Goal: Use online tool/utility: Utilize a website feature to perform a specific function

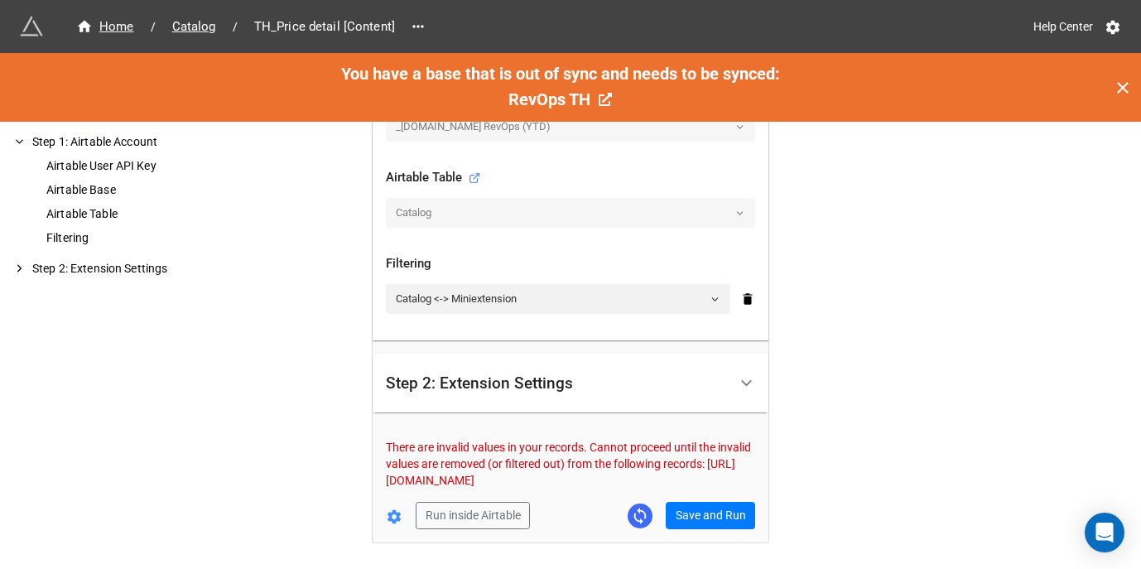
scroll to position [588, 0]
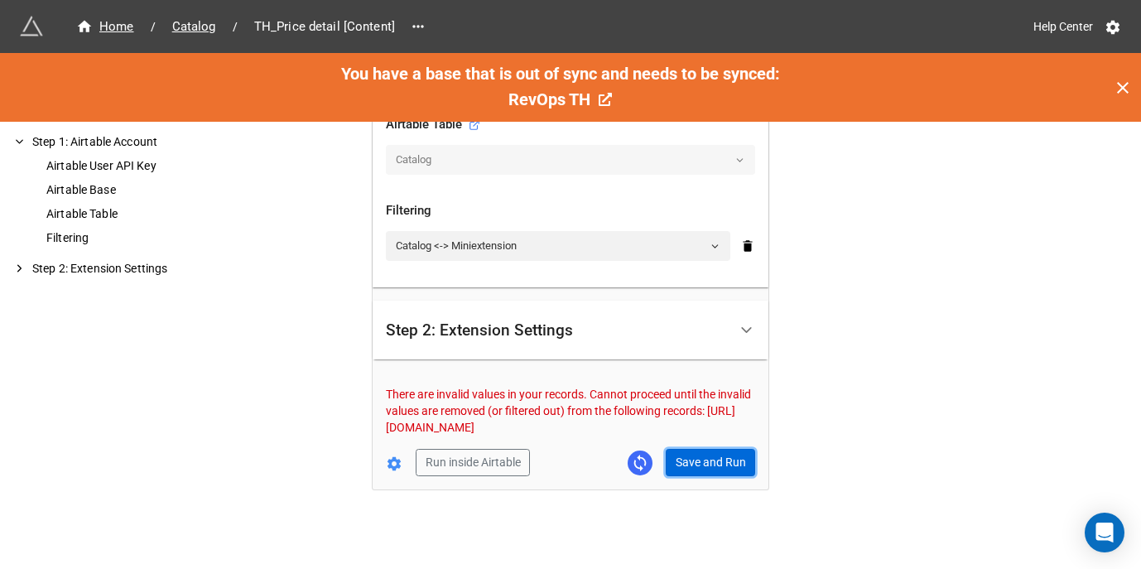
click at [722, 477] on button "Save and Run" at bounding box center [710, 463] width 89 height 28
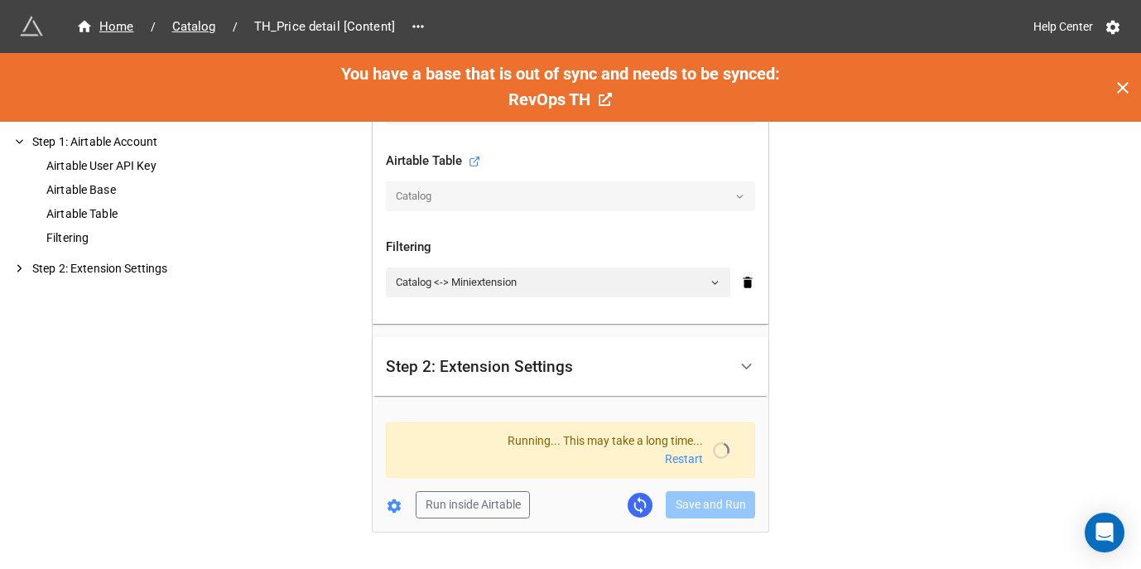
scroll to position [553, 0]
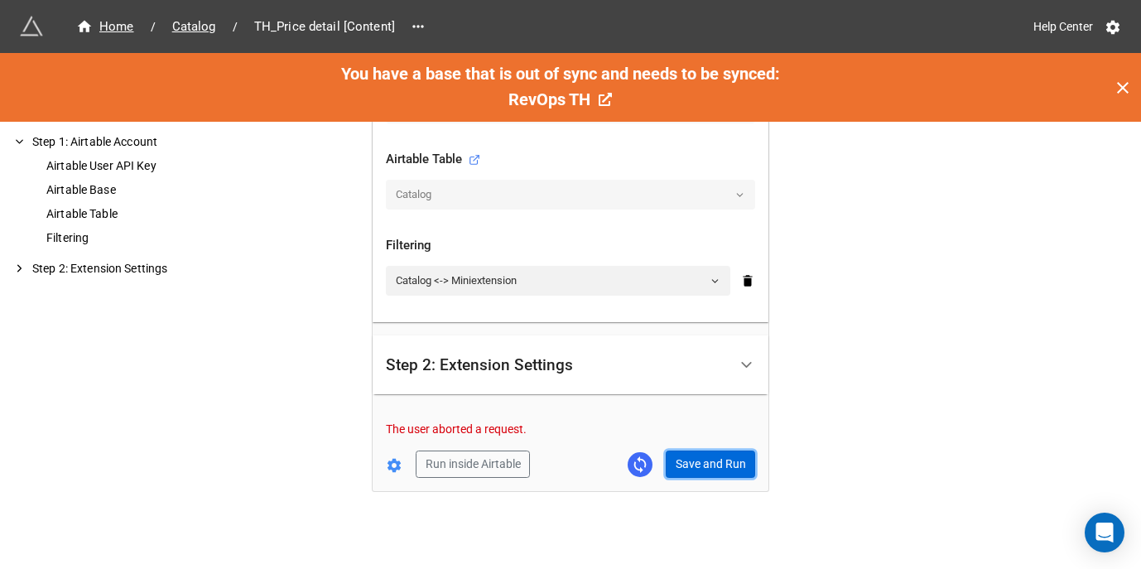
click at [676, 453] on button "Save and Run" at bounding box center [710, 464] width 89 height 28
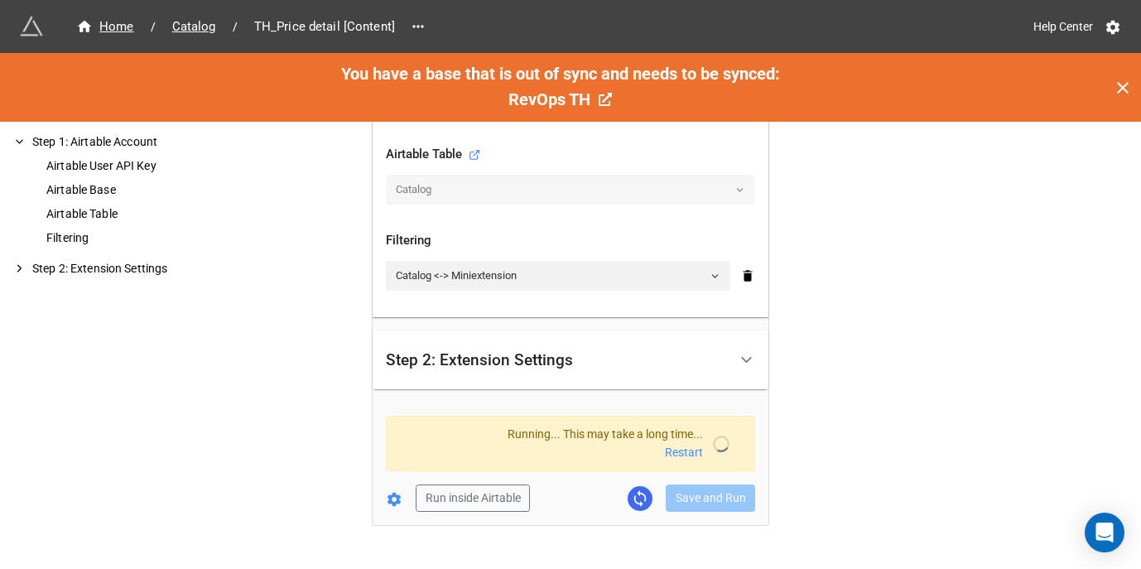
scroll to position [596, 0]
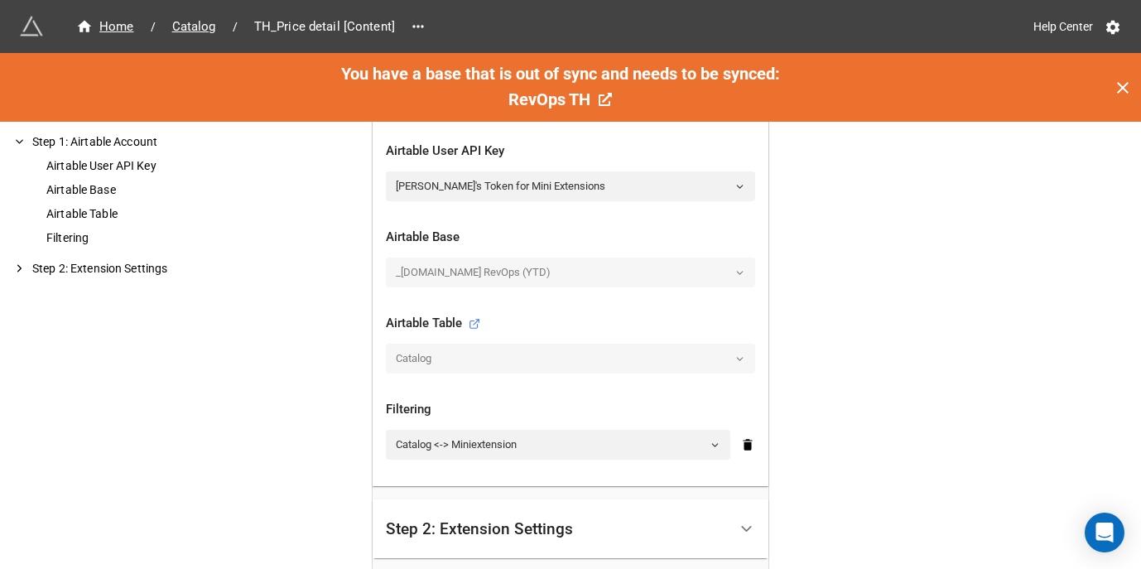
scroll to position [514, 0]
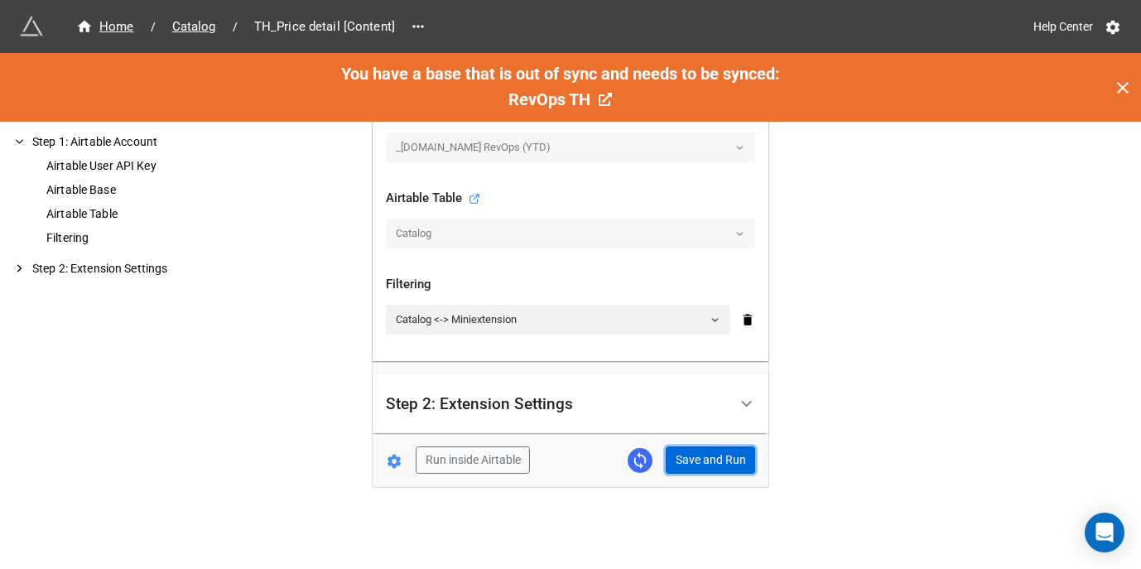
click at [690, 463] on button "Save and Run" at bounding box center [710, 460] width 89 height 28
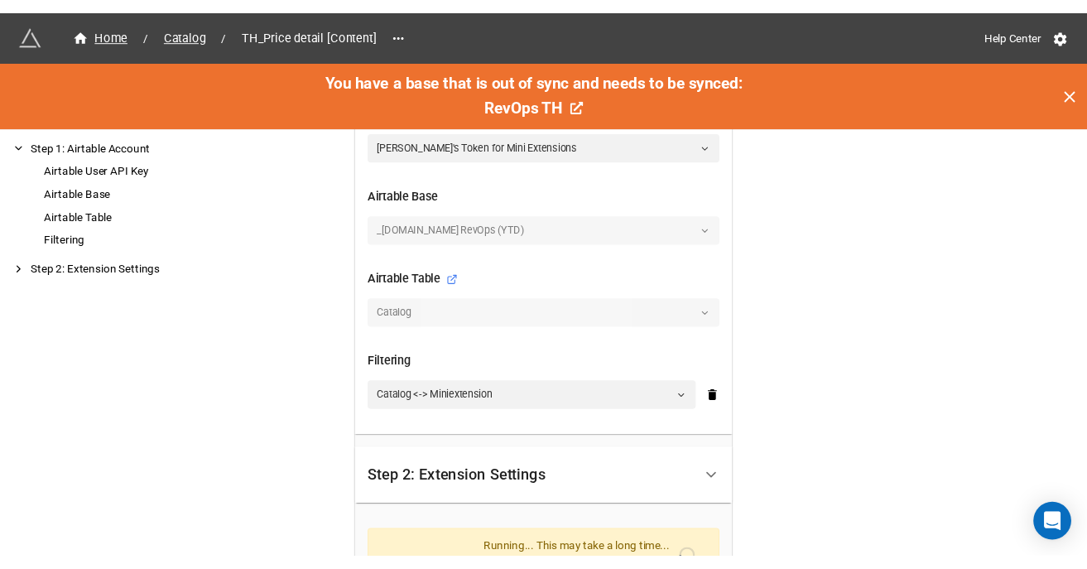
scroll to position [596, 0]
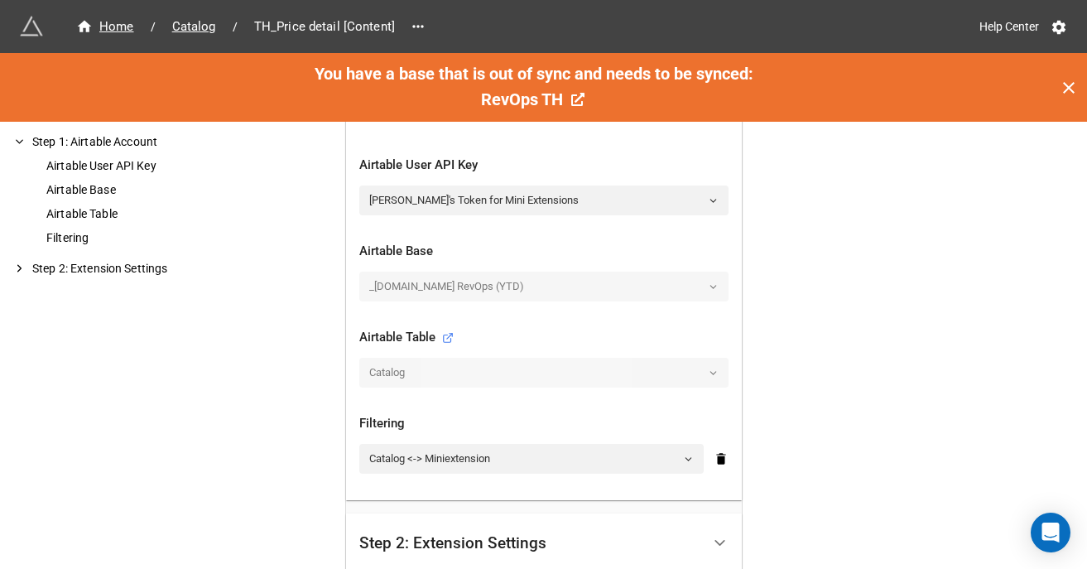
scroll to position [596, 0]
